Goal: Information Seeking & Learning: Learn about a topic

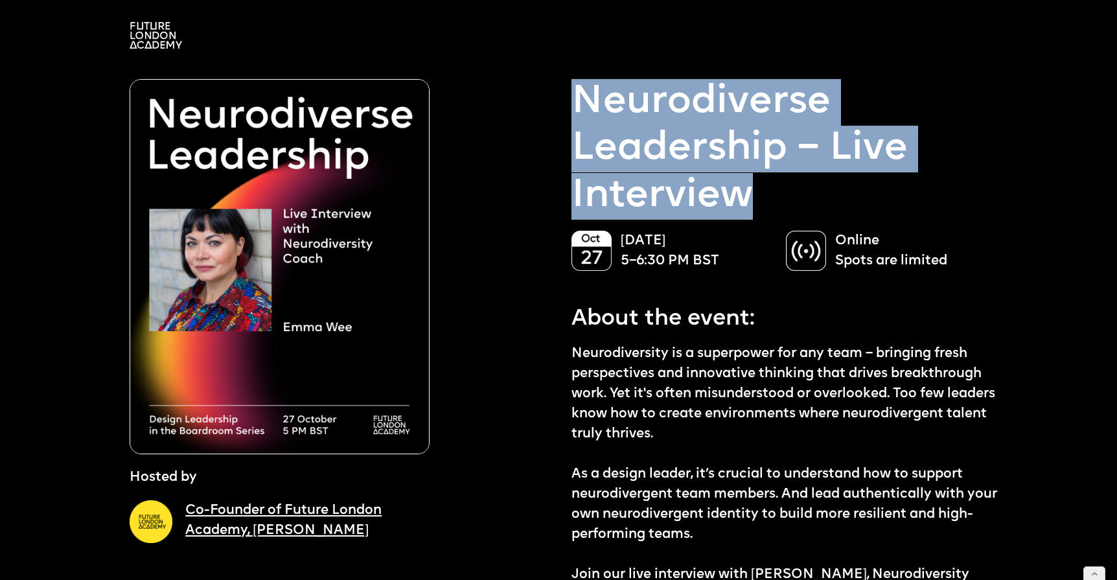
drag, startPoint x: 580, startPoint y: 96, endPoint x: 744, endPoint y: 181, distance: 185.1
click at [744, 181] on p "Neurodiverse Leadership – Live Interview" at bounding box center [785, 149] width 429 height 141
copy p "Neurodiverse Leadership – Live Interview"
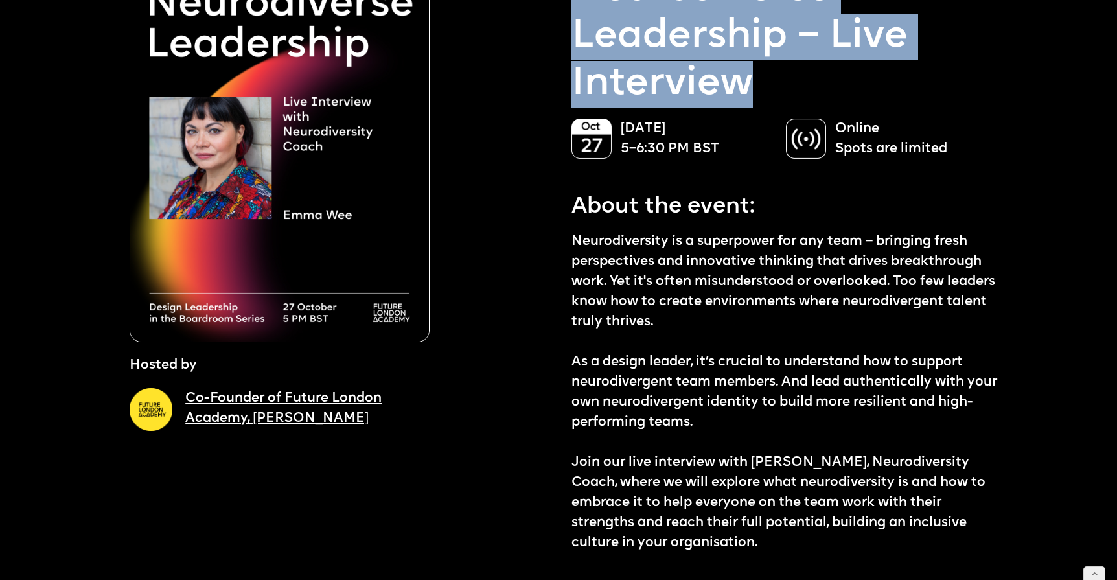
scroll to position [135, 0]
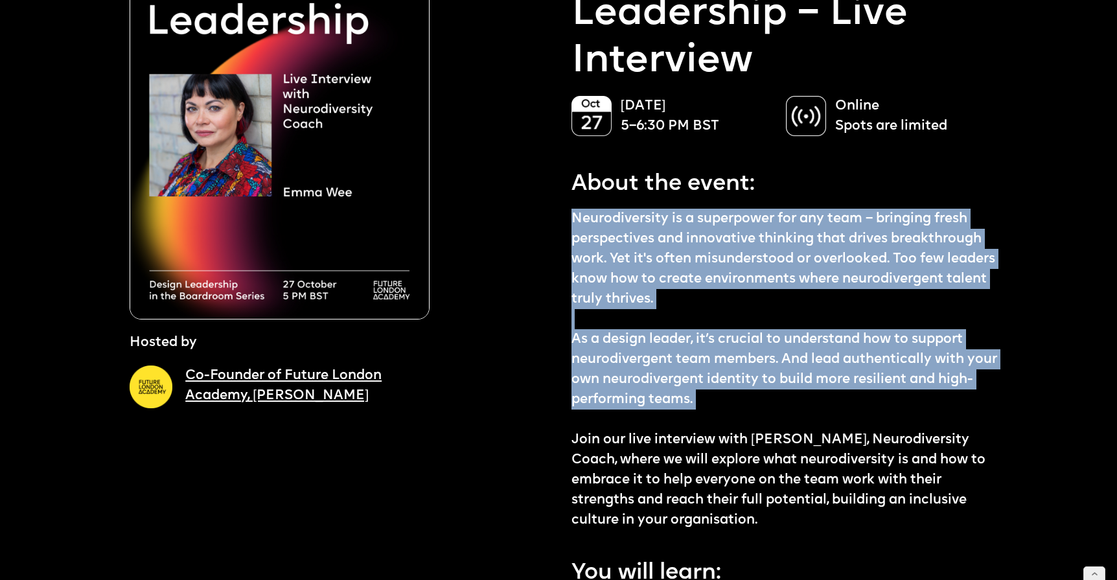
drag, startPoint x: 570, startPoint y: 210, endPoint x: 707, endPoint y: 418, distance: 249.4
copy p "Neurodiversity is a superpower for any team – bringing fresh perspectives and i…"
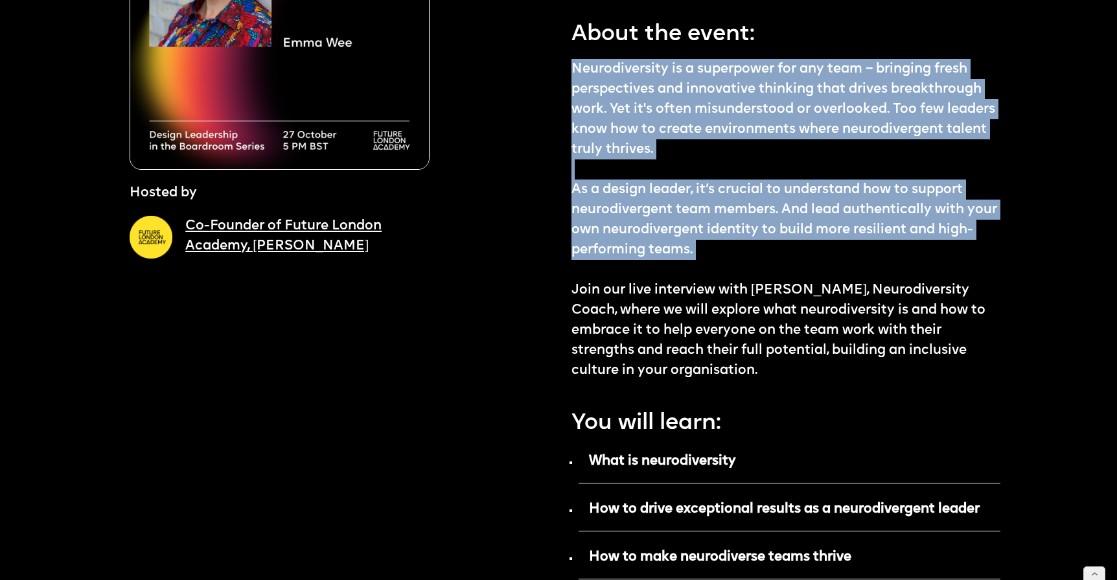
scroll to position [316, 0]
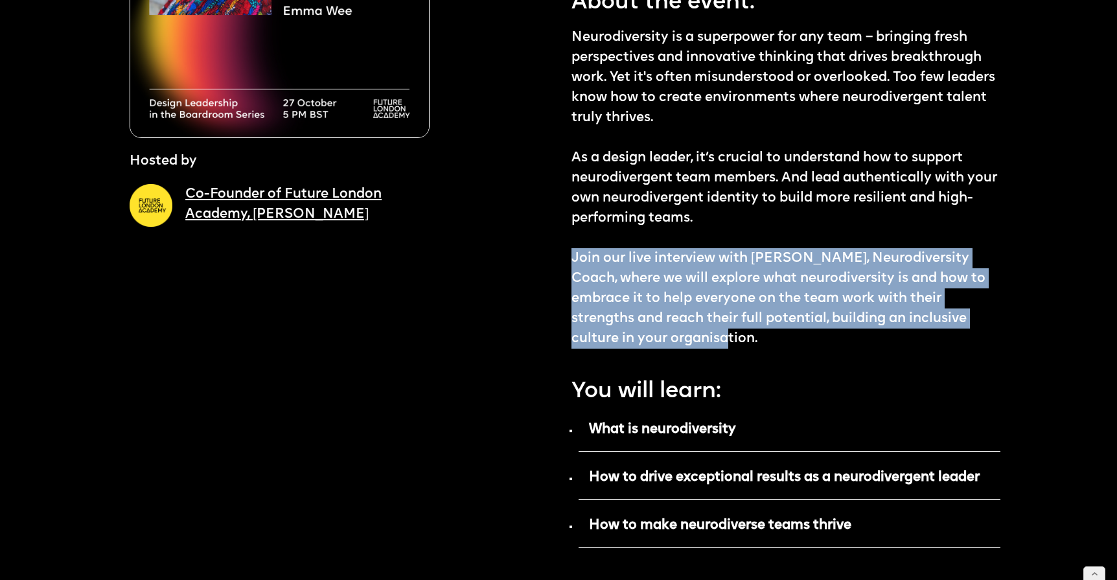
drag, startPoint x: 765, startPoint y: 339, endPoint x: 569, endPoint y: 255, distance: 213.3
copy p "Join our live interview with Emma Wee, Neurodiversity Coach, where we will expl…"
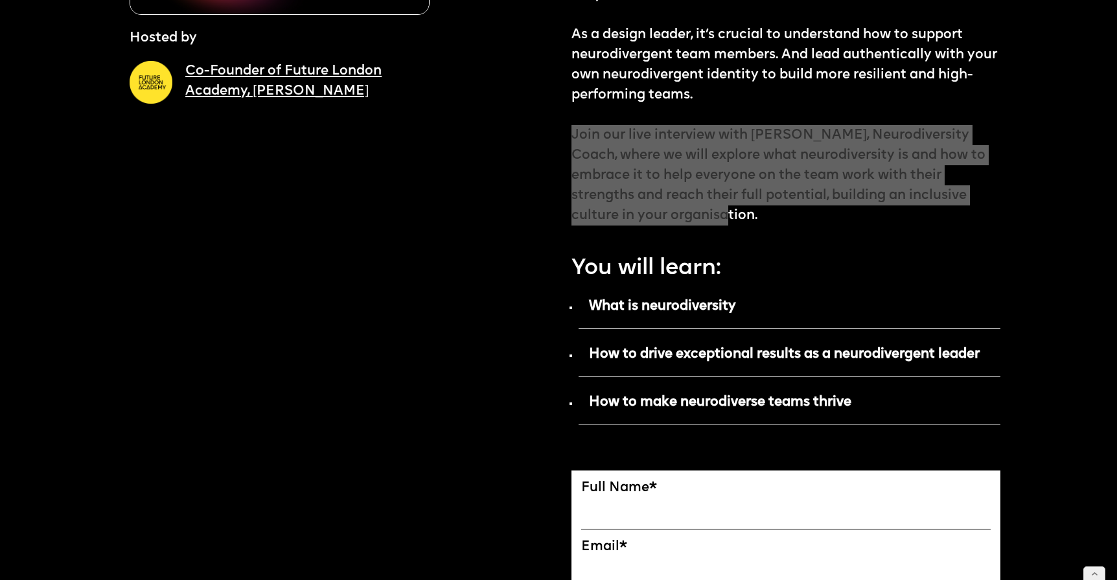
scroll to position [542, 0]
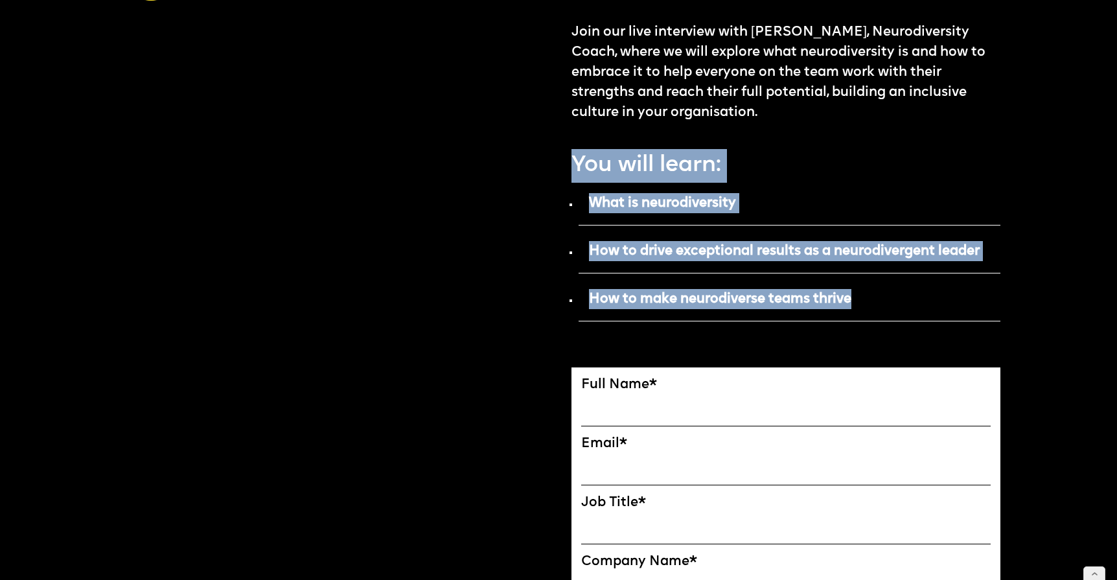
drag, startPoint x: 591, startPoint y: 165, endPoint x: 858, endPoint y: 299, distance: 298.7
copy div "You will learn: What is neurodiversity How to drive exceptional results as a ne…"
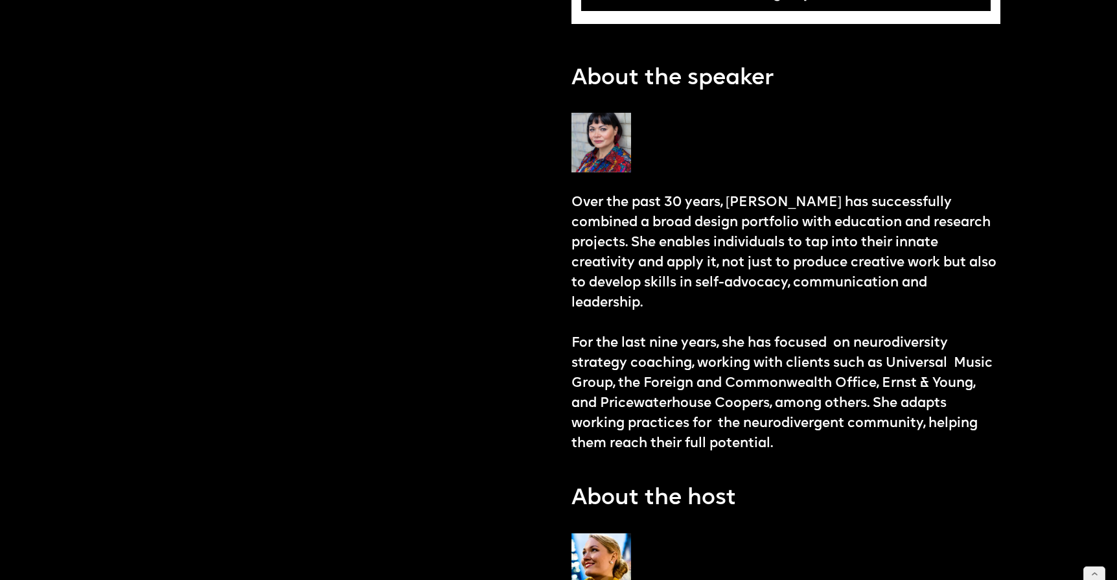
scroll to position [1366, 0]
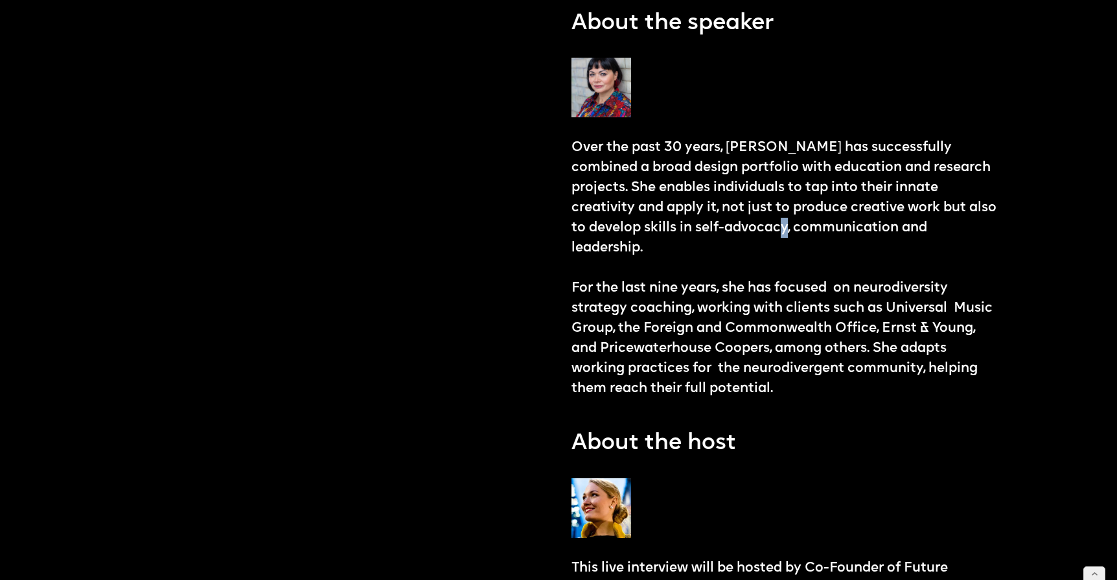
click at [783, 235] on p "Over the past 30 years, Emma has successfully combined a broad design portfolio…" at bounding box center [785, 267] width 429 height 261
click at [939, 227] on p "Over the past 30 years, Emma has successfully combined a broad design portfolio…" at bounding box center [785, 267] width 429 height 261
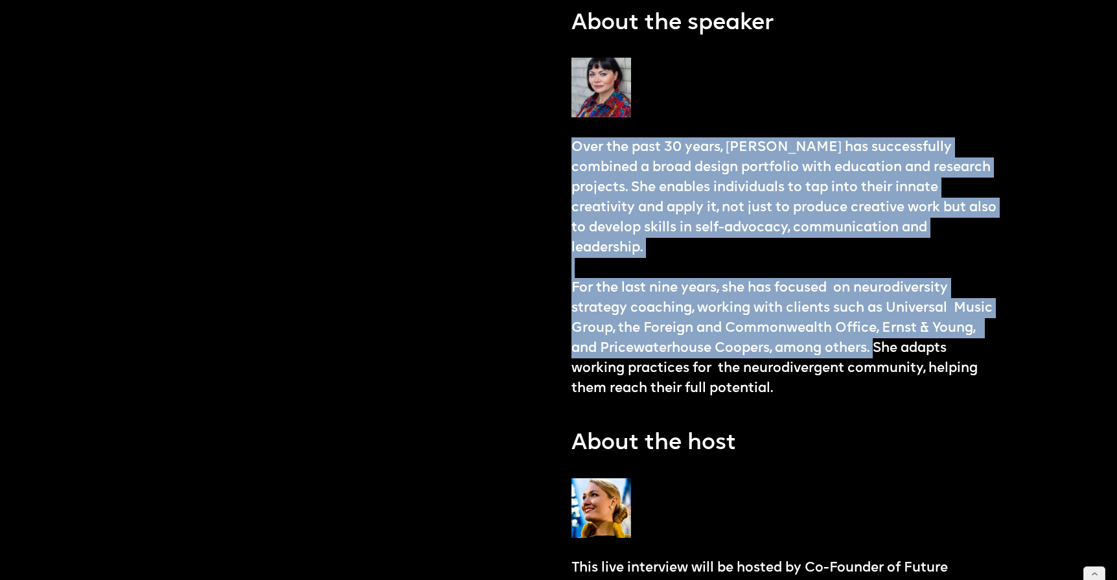
drag, startPoint x: 877, startPoint y: 325, endPoint x: 572, endPoint y: 142, distance: 355.9
click at [572, 142] on p "Over the past 30 years, Emma has successfully combined a broad design portfolio…" at bounding box center [785, 267] width 429 height 261
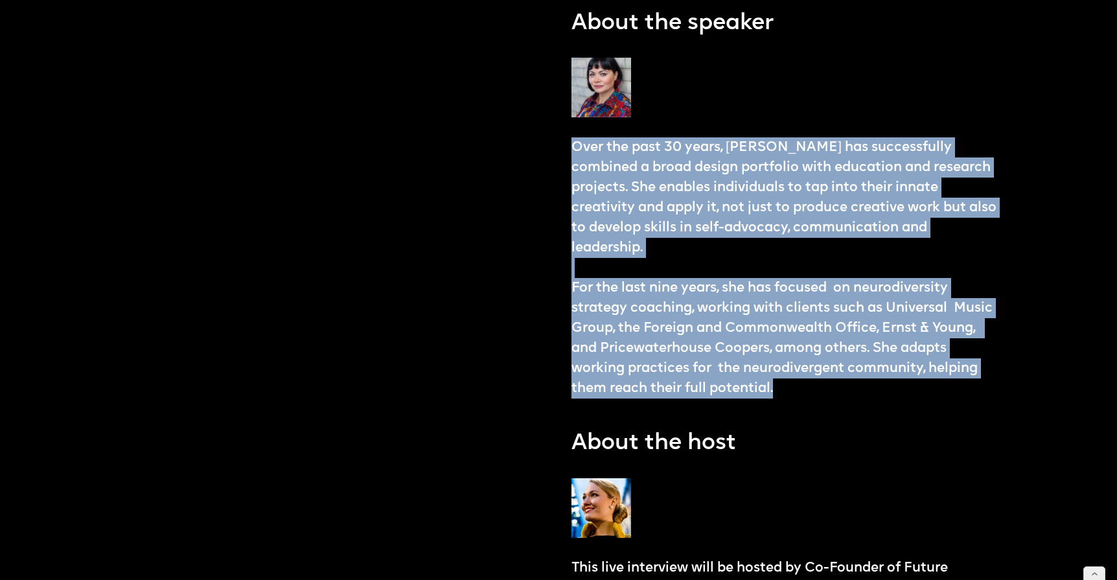
drag, startPoint x: 790, startPoint y: 370, endPoint x: 570, endPoint y: 148, distance: 312.9
click at [569, 148] on div "Hosted by Co-Founder of Future London Academy, Ekaterina Solomeina Reserve the …" at bounding box center [565, 57] width 871 height 2712
copy p "Over the past 30 years, Emma has successfully combined a broad design portfolio…"
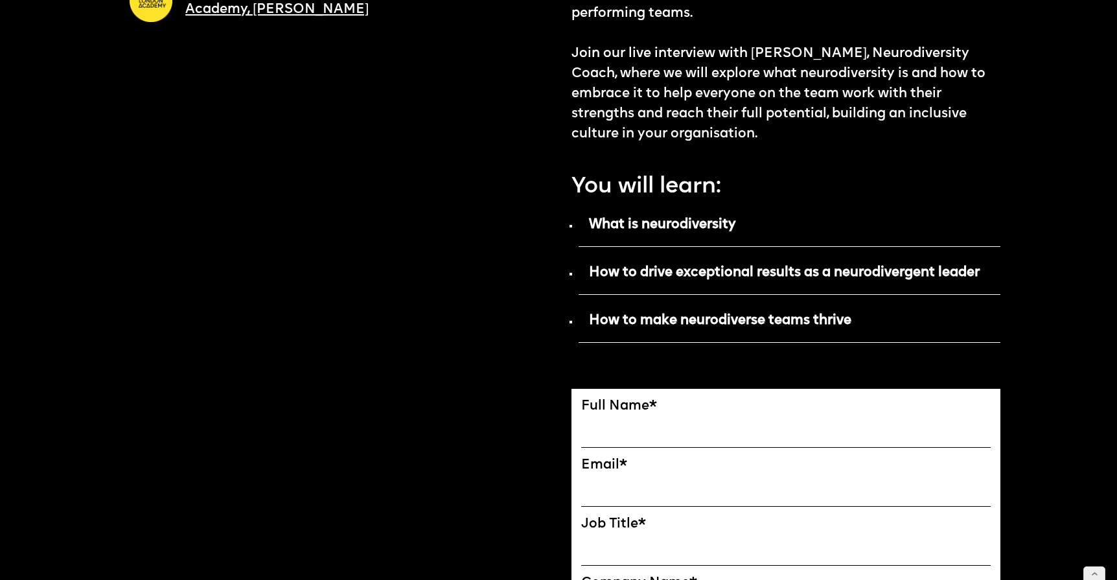
scroll to position [498, 0]
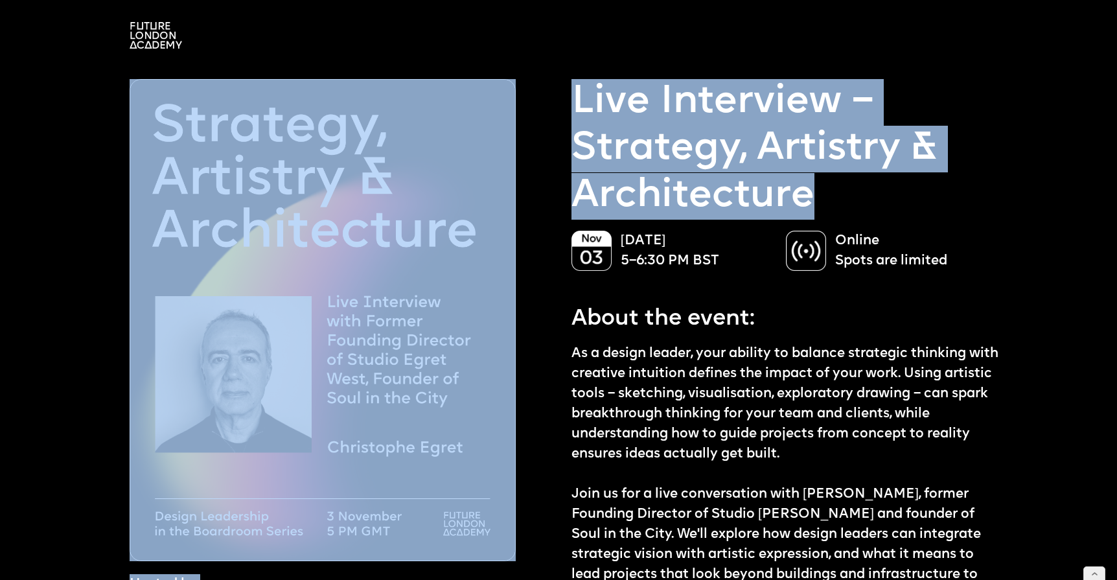
drag, startPoint x: 819, startPoint y: 186, endPoint x: 560, endPoint y: 84, distance: 279.2
copy div "Hosted by Co-Founder of Future London Academy, Ekaterina Solomeina Reserve the …"
click at [644, 109] on p "Live Interview – Strategy, Artistry & Architecture" at bounding box center [785, 149] width 429 height 141
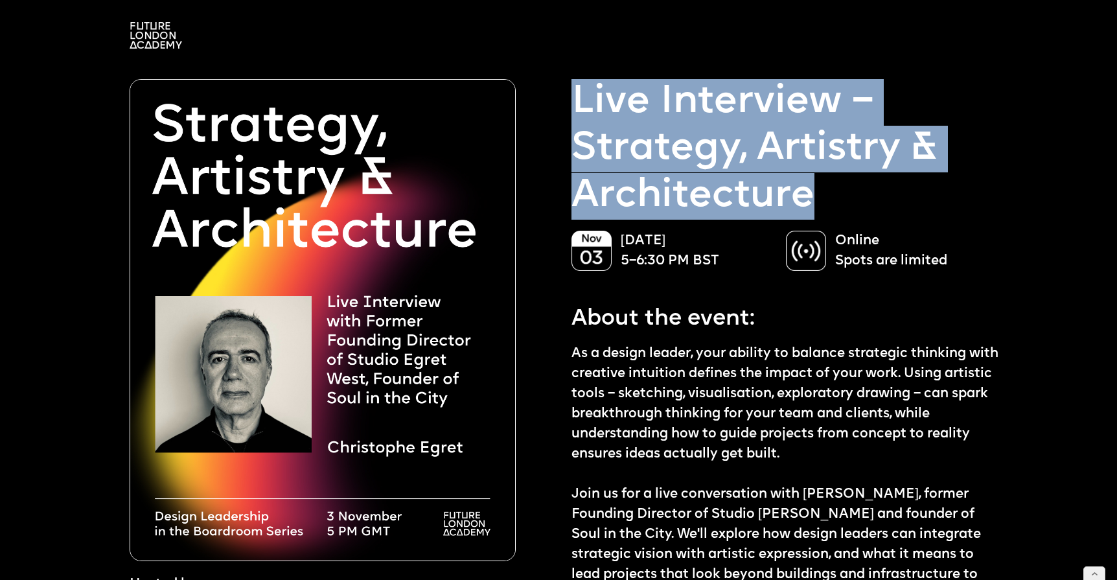
drag, startPoint x: 575, startPoint y: 88, endPoint x: 812, endPoint y: 186, distance: 256.5
click at [812, 186] on p "Live Interview – Strategy, Artistry & Architecture" at bounding box center [785, 149] width 429 height 141
copy p "Live Interview – Strategy, Artistry & Architecture"
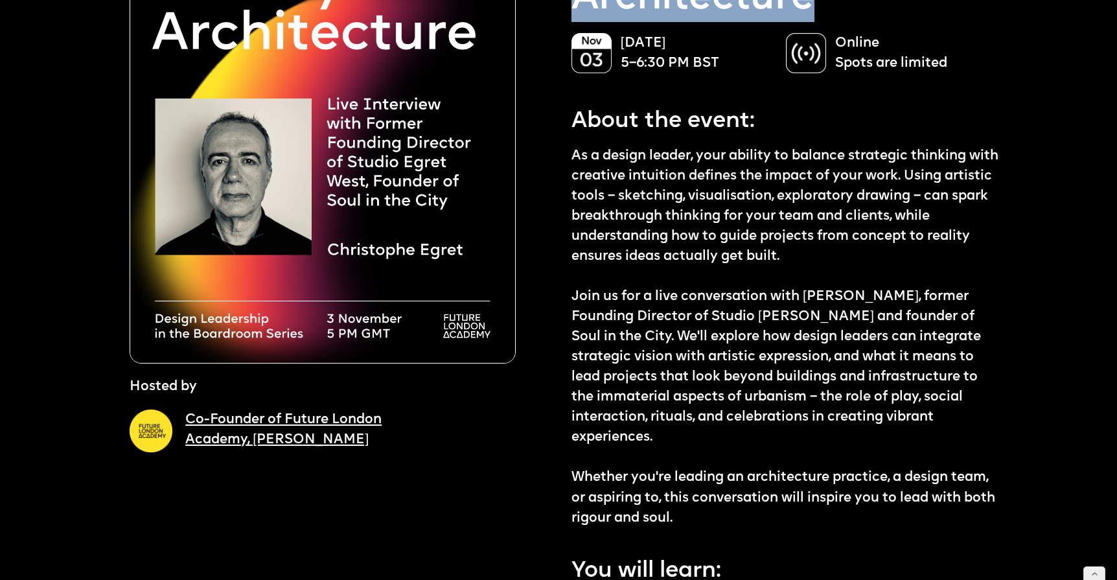
scroll to position [209, 0]
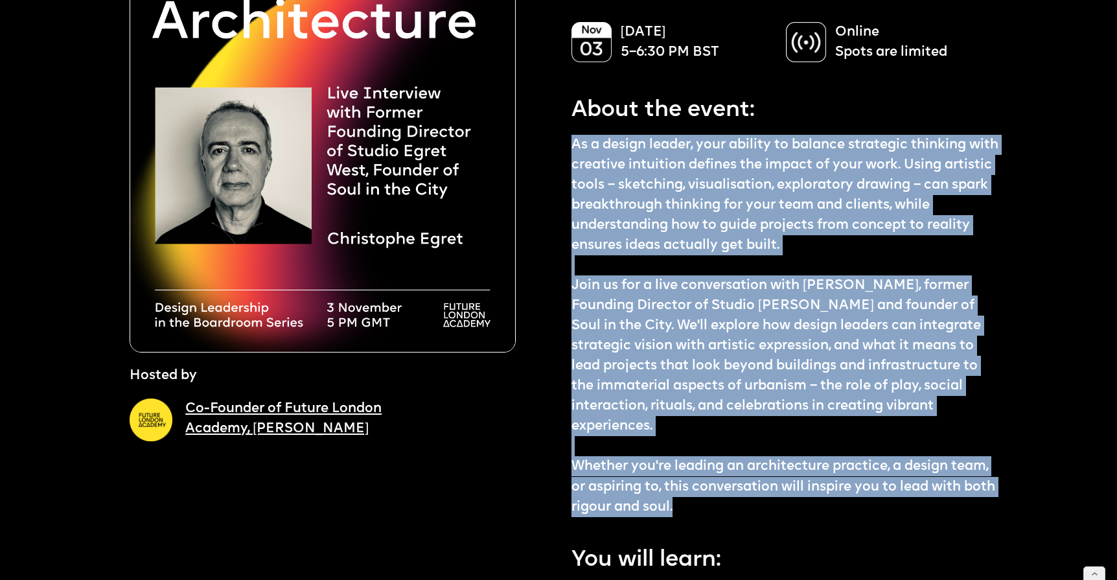
drag, startPoint x: 571, startPoint y: 141, endPoint x: 684, endPoint y: 510, distance: 386.3
click at [684, 510] on p "As a design leader, your ability to balance strategic thinking with creative in…" at bounding box center [785, 326] width 429 height 382
copy p "As a design leader, your ability to balance strategic thinking with creative in…"
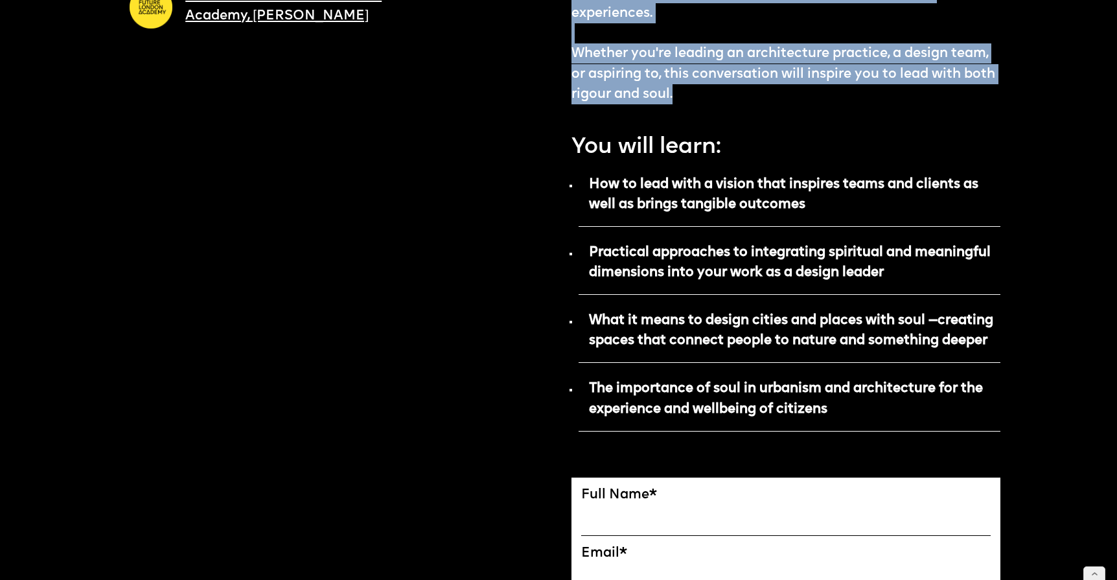
scroll to position [628, 0]
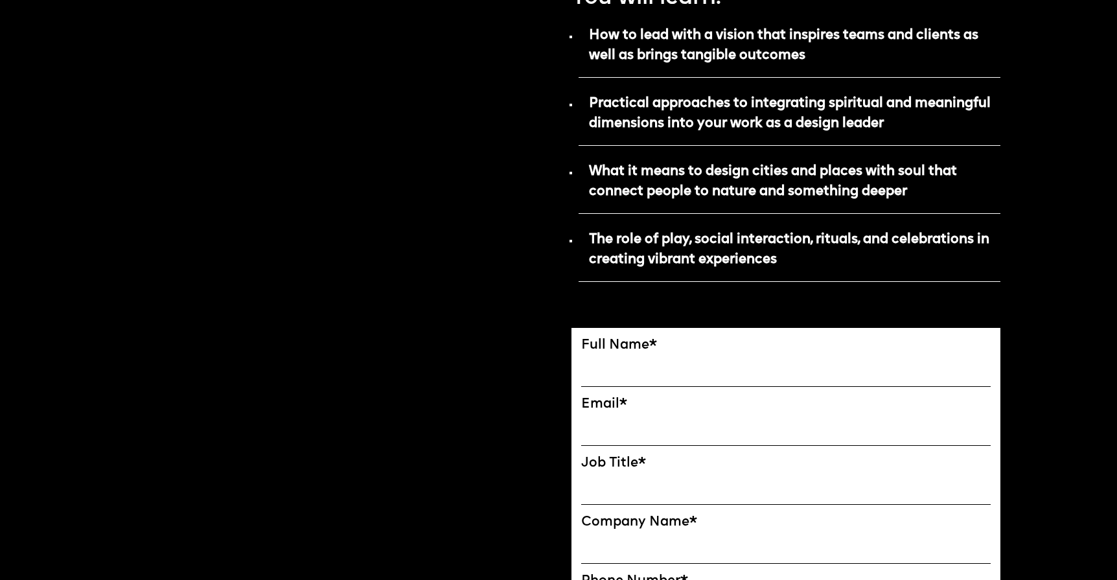
scroll to position [570, 0]
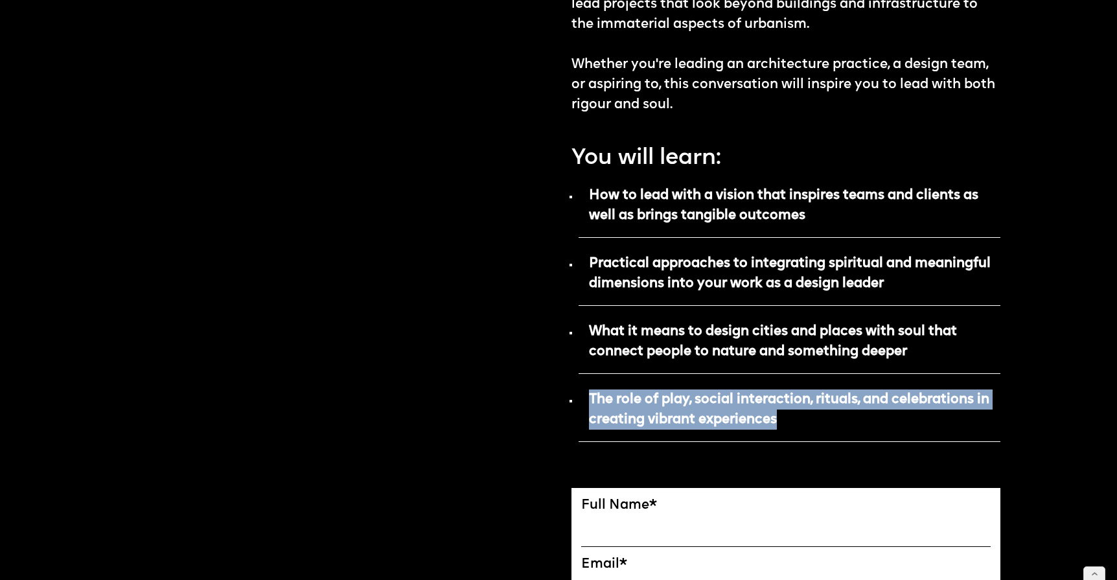
drag, startPoint x: 791, startPoint y: 418, endPoint x: 591, endPoint y: 400, distance: 200.9
click at [591, 400] on p "The role of play, social interaction, rituals, and celebrations in creating vib…" at bounding box center [789, 414] width 422 height 56
copy strong "The role of play, social interaction, rituals, and celebrations in creating vib…"
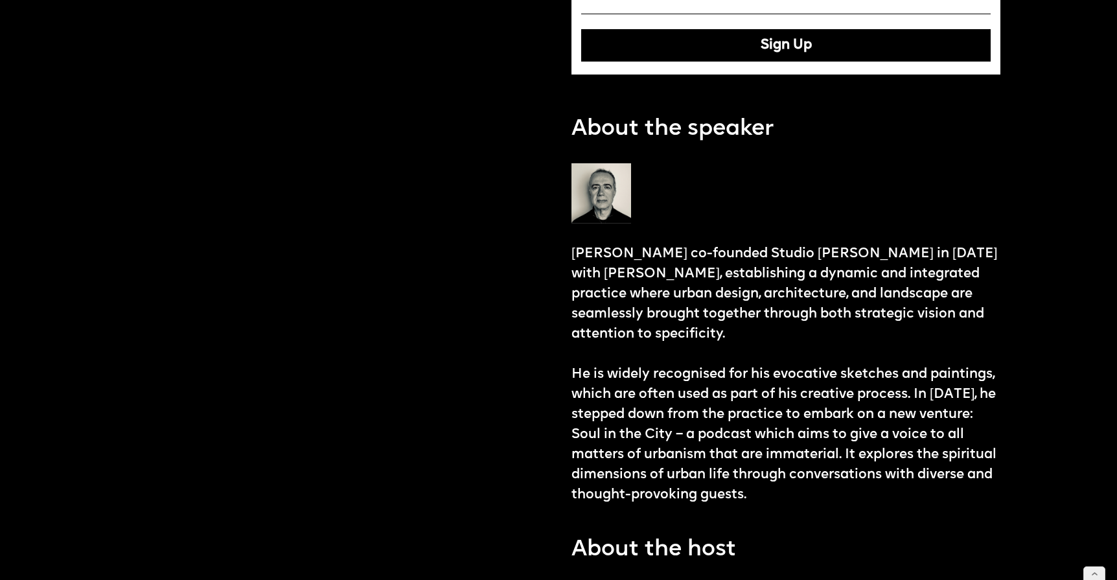
scroll to position [1432, 0]
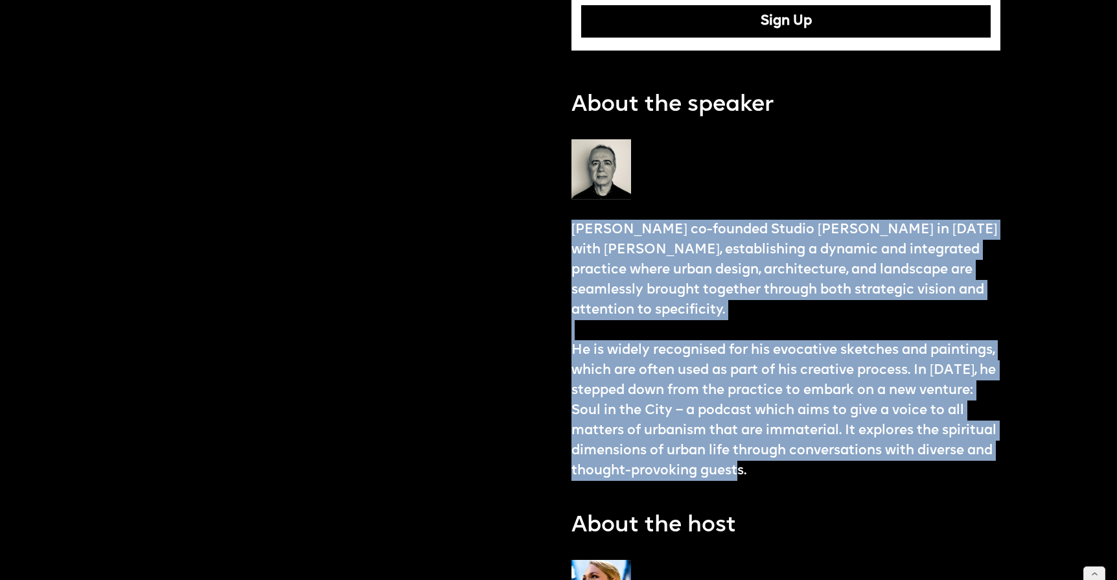
drag, startPoint x: 571, startPoint y: 227, endPoint x: 890, endPoint y: 465, distance: 398.0
click at [890, 465] on p "Christophe co-founded Studio Egret West in 2004 with David West, establishing a…" at bounding box center [785, 350] width 429 height 261
copy p "Christophe co-founded Studio Egret West in 2004 with David West, establishing a…"
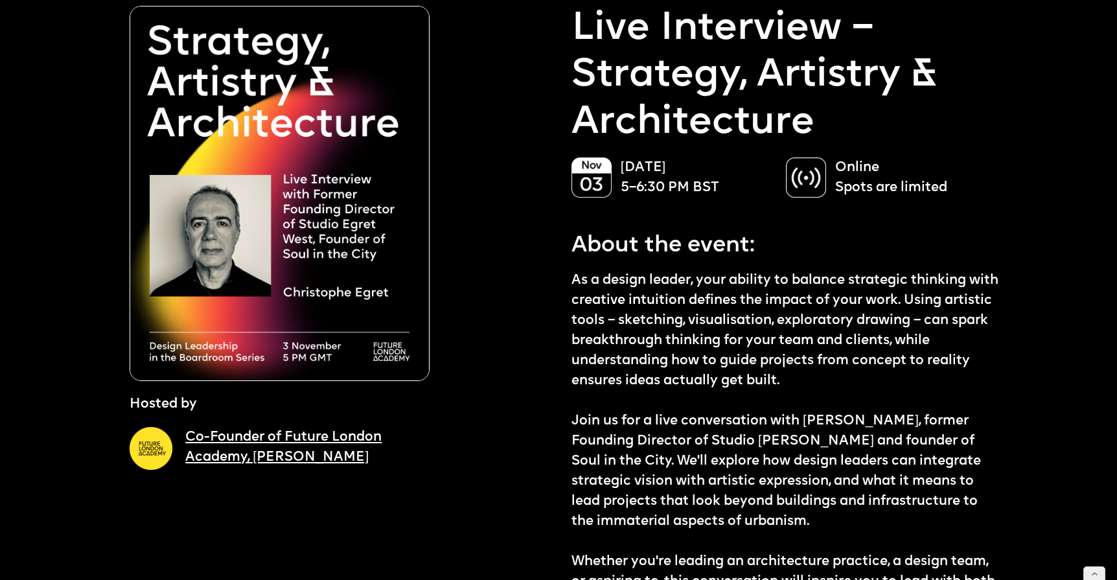
scroll to position [0, 0]
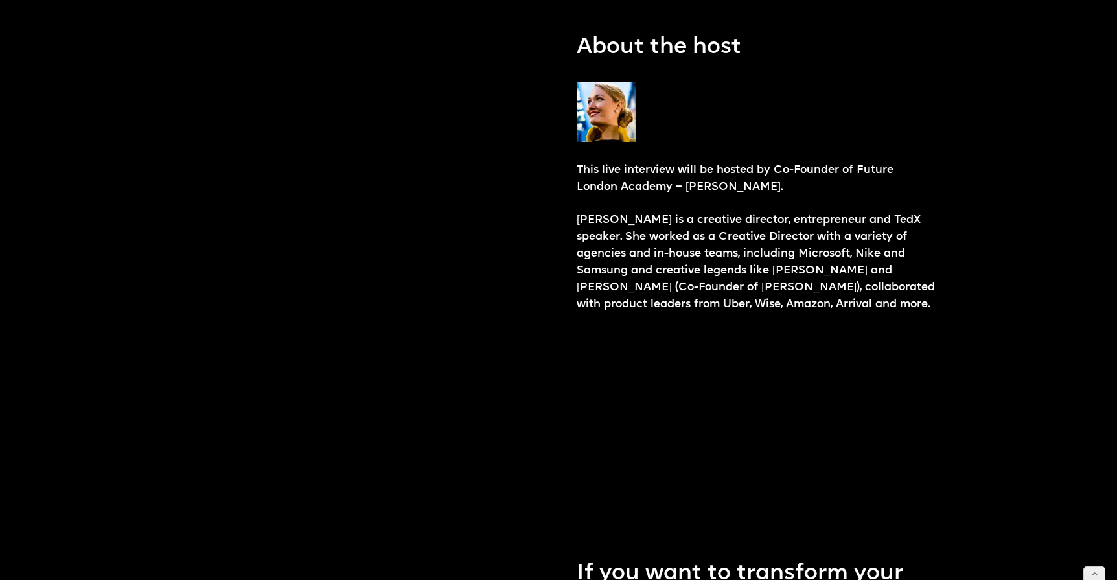
scroll to position [1671, 0]
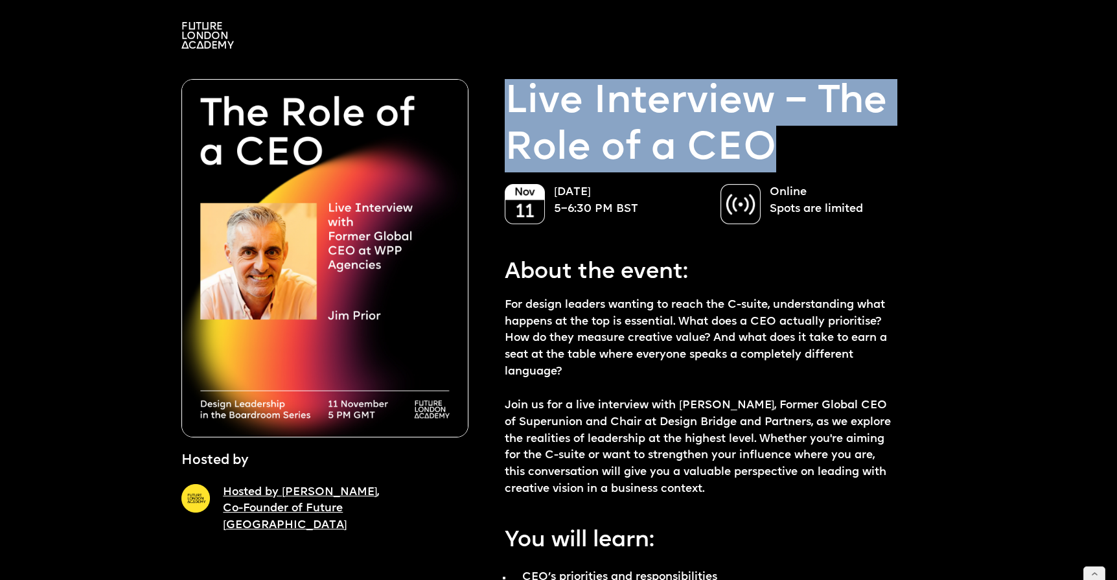
drag, startPoint x: 779, startPoint y: 141, endPoint x: 508, endPoint y: 95, distance: 274.8
click at [507, 95] on p "Live Interview – The Role of a CEO" at bounding box center [720, 126] width 431 height 94
copy p "Live Interview – The Role of a CEO"
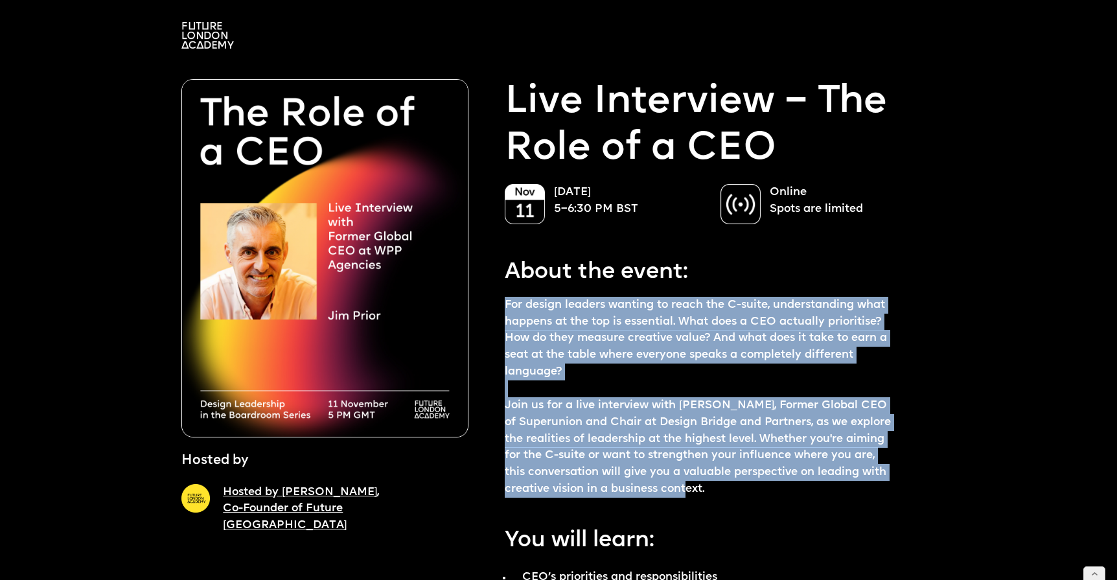
drag, startPoint x: 504, startPoint y: 303, endPoint x: 717, endPoint y: 491, distance: 284.5
copy p "For design leaders wanting to reach the C-suite, understanding what happens at …"
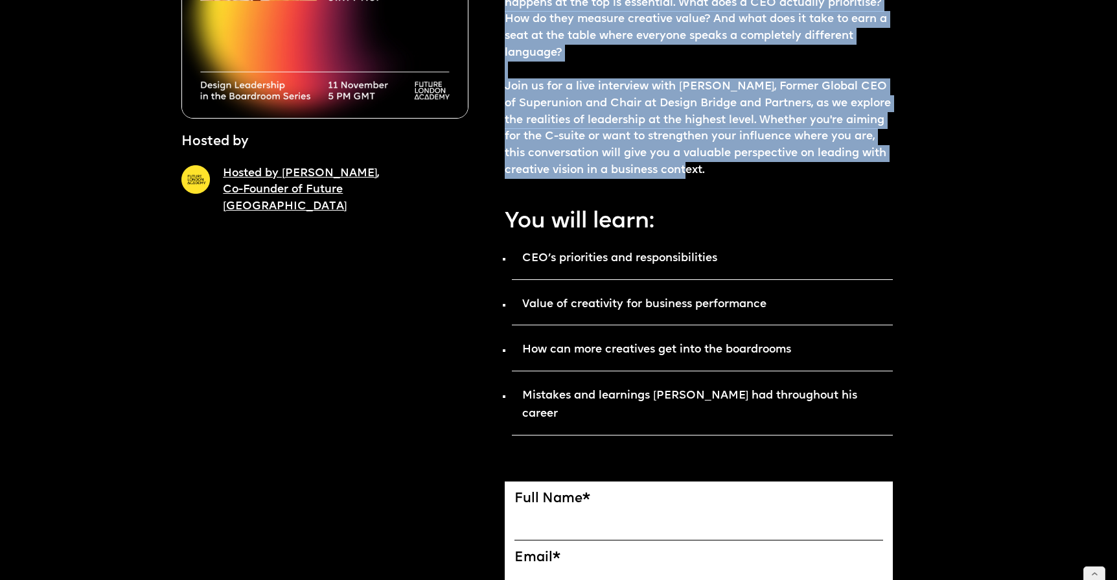
scroll to position [389, 0]
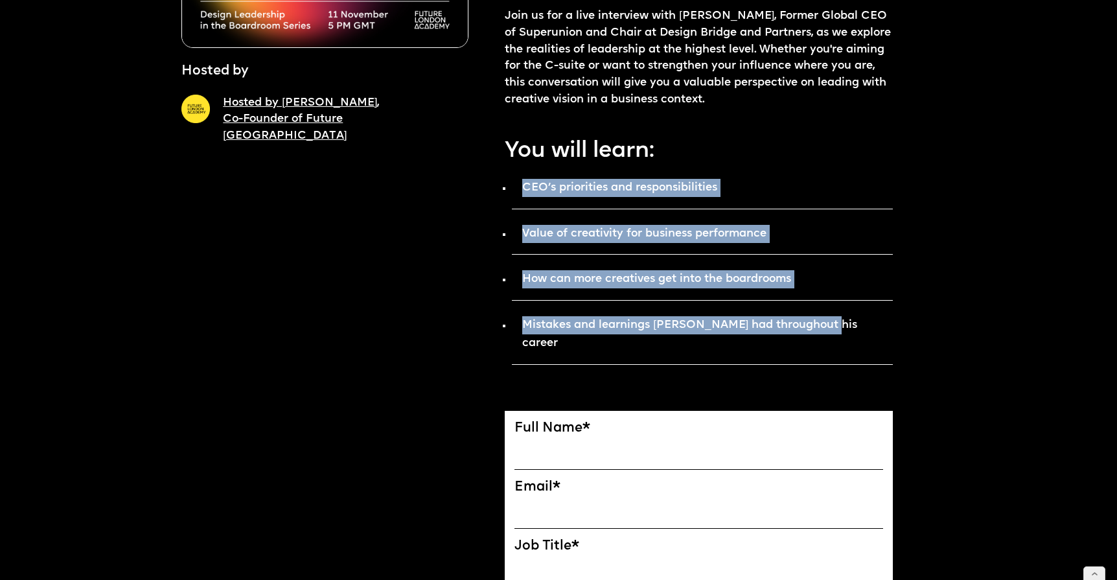
drag, startPoint x: 830, startPoint y: 323, endPoint x: 522, endPoint y: 185, distance: 337.2
click at [522, 185] on ul "CEO’s priorities and responsibilities Value of creativity for business performa…" at bounding box center [698, 270] width 387 height 189
copy ul "CEO’s priorities and responsibilities Value of creativity for business performa…"
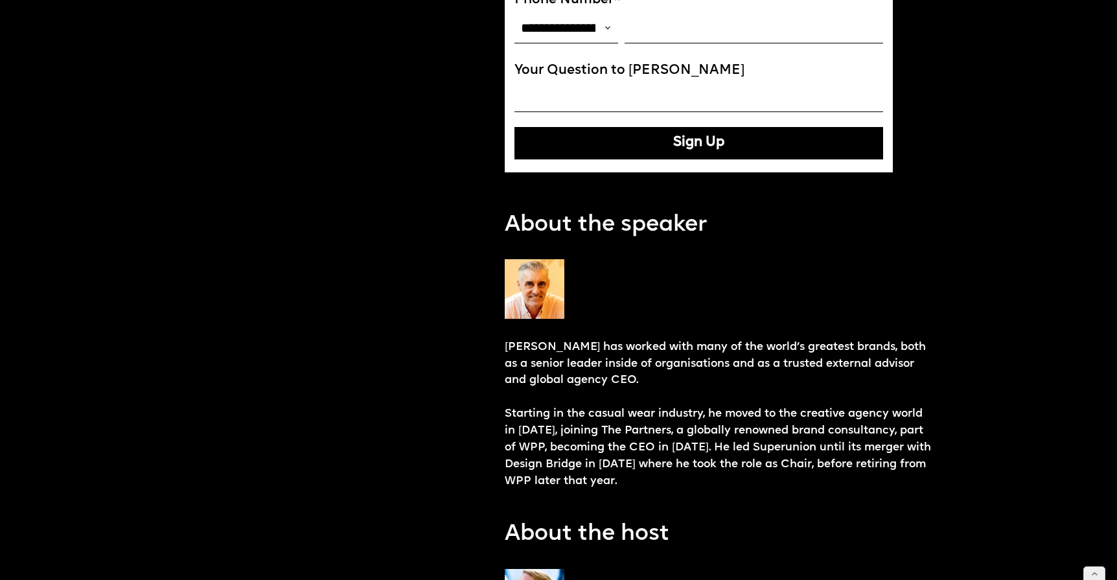
scroll to position [1095, 0]
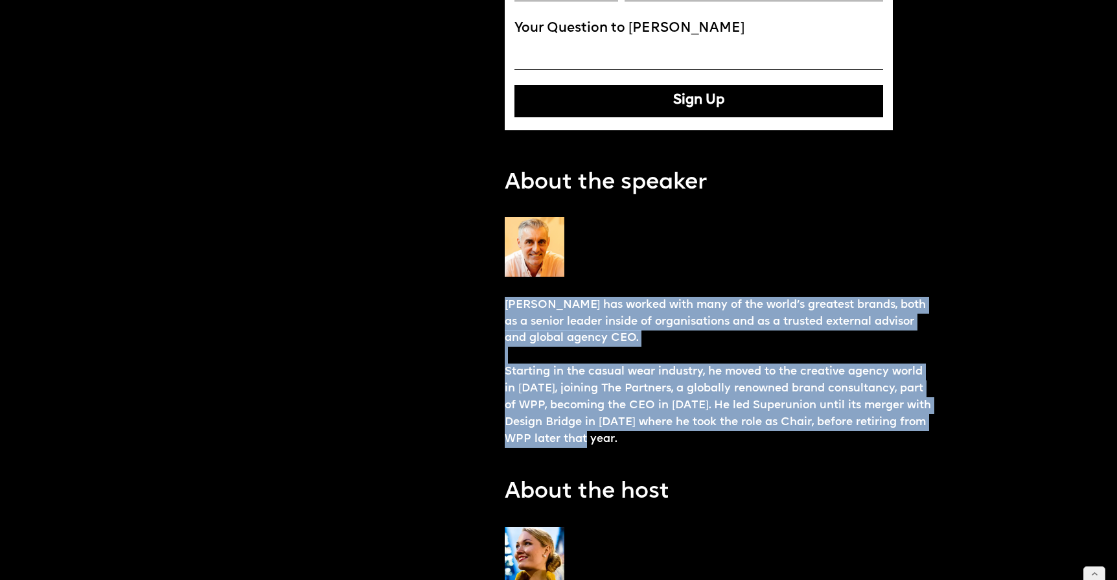
drag, startPoint x: 506, startPoint y: 285, endPoint x: 635, endPoint y: 421, distance: 187.9
click at [635, 421] on p "[PERSON_NAME] has worked with many of the world’s greatest brands, both as a se…" at bounding box center [720, 372] width 431 height 151
copy p "[PERSON_NAME] has worked with many of the world’s greatest brands, both as a se…"
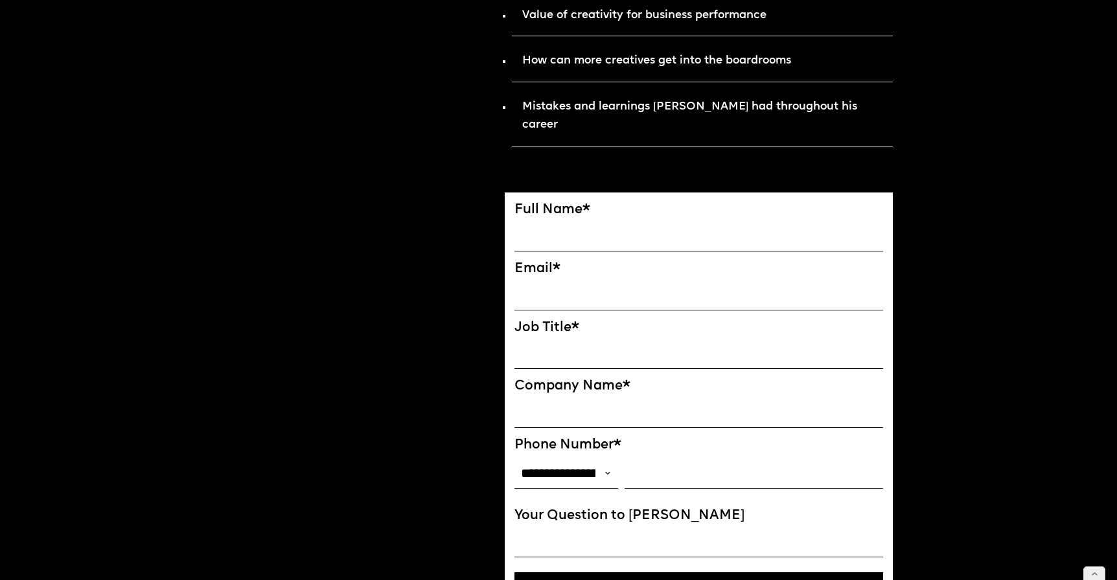
scroll to position [190, 0]
